Goal: Contribute content: Add original content to the website for others to see

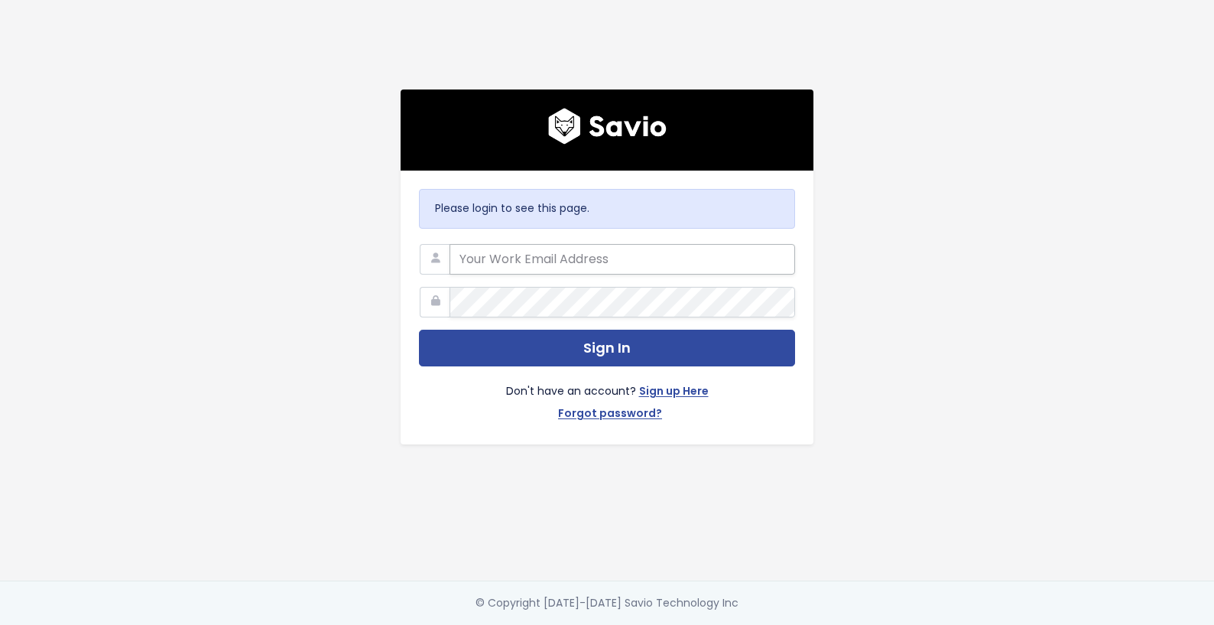
click at [549, 258] on input "email" at bounding box center [623, 259] width 346 height 31
click at [777, 624] on com-1password-button at bounding box center [607, 625] width 1214 height 0
type input "[EMAIL_ADDRESS][DOMAIN_NAME]"
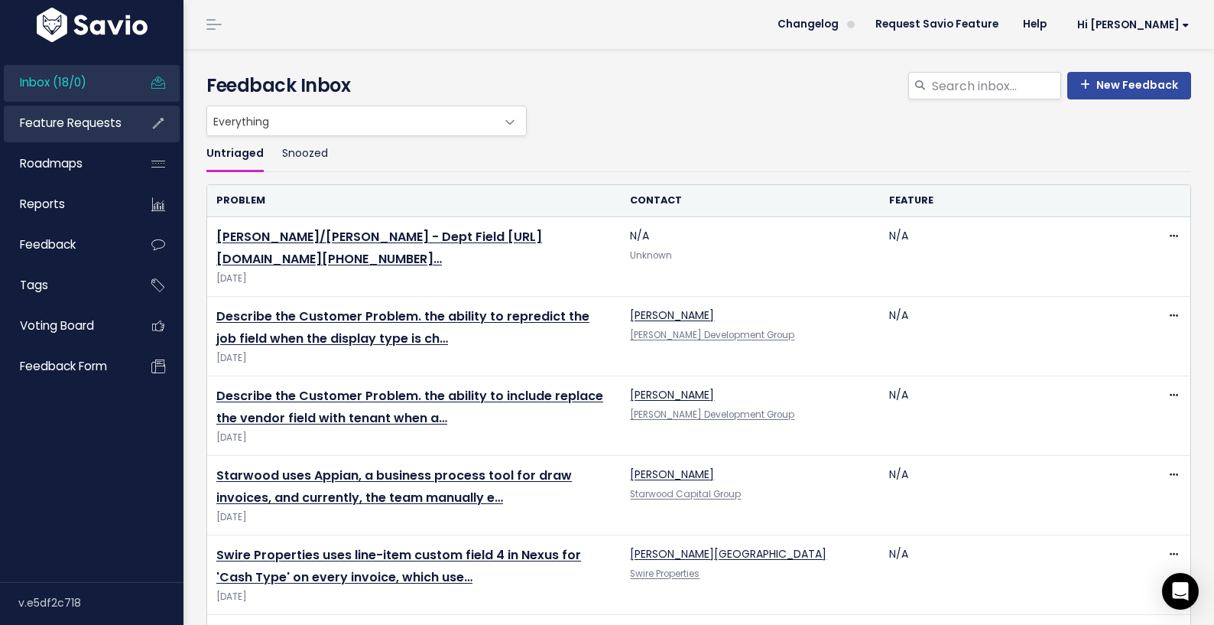
click at [89, 122] on span "Feature Requests" at bounding box center [71, 123] width 102 height 16
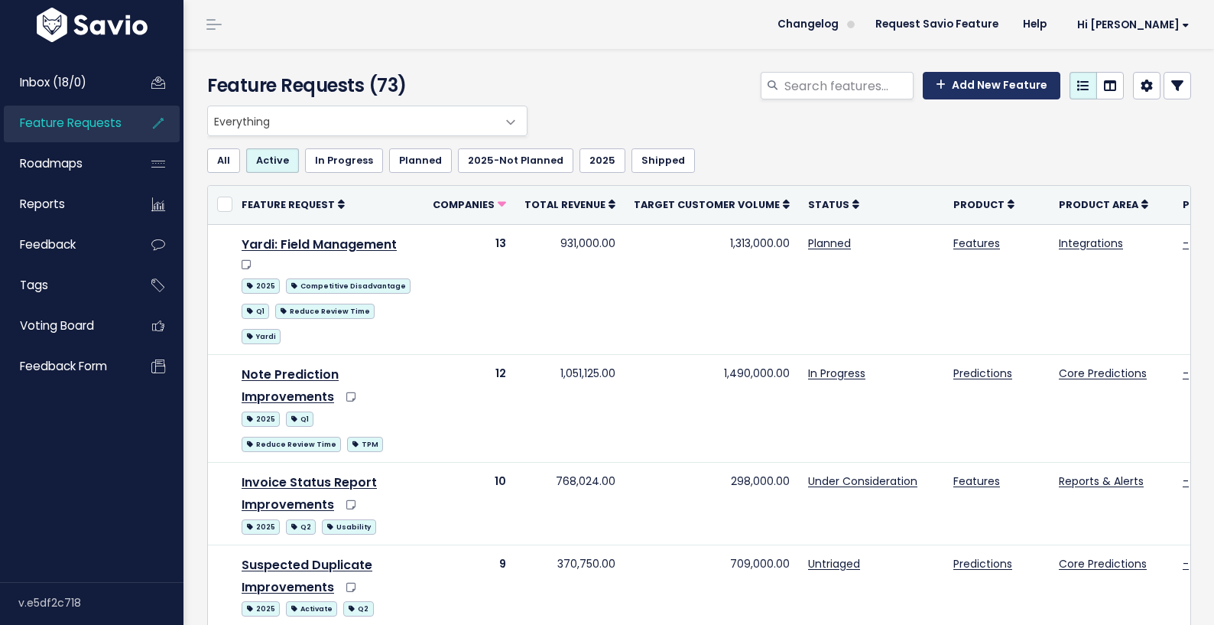
click at [996, 94] on link "Add New Feature" at bounding box center [992, 86] width 138 height 28
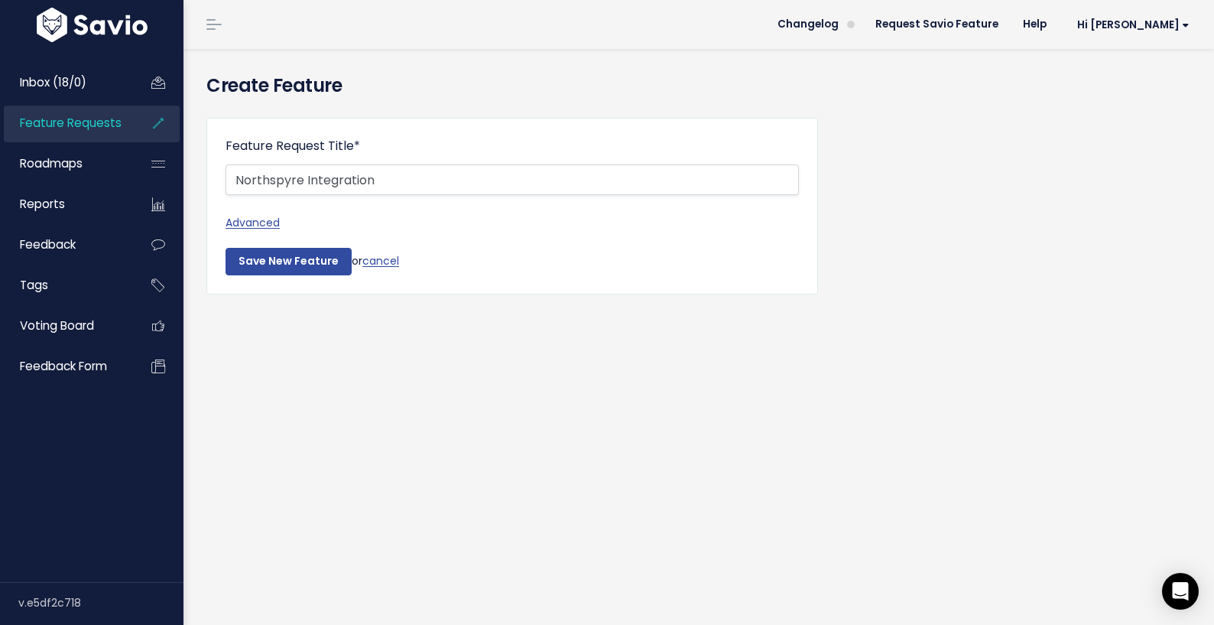
type input "Northspyre Integration"
